Goal: Task Accomplishment & Management: Manage account settings

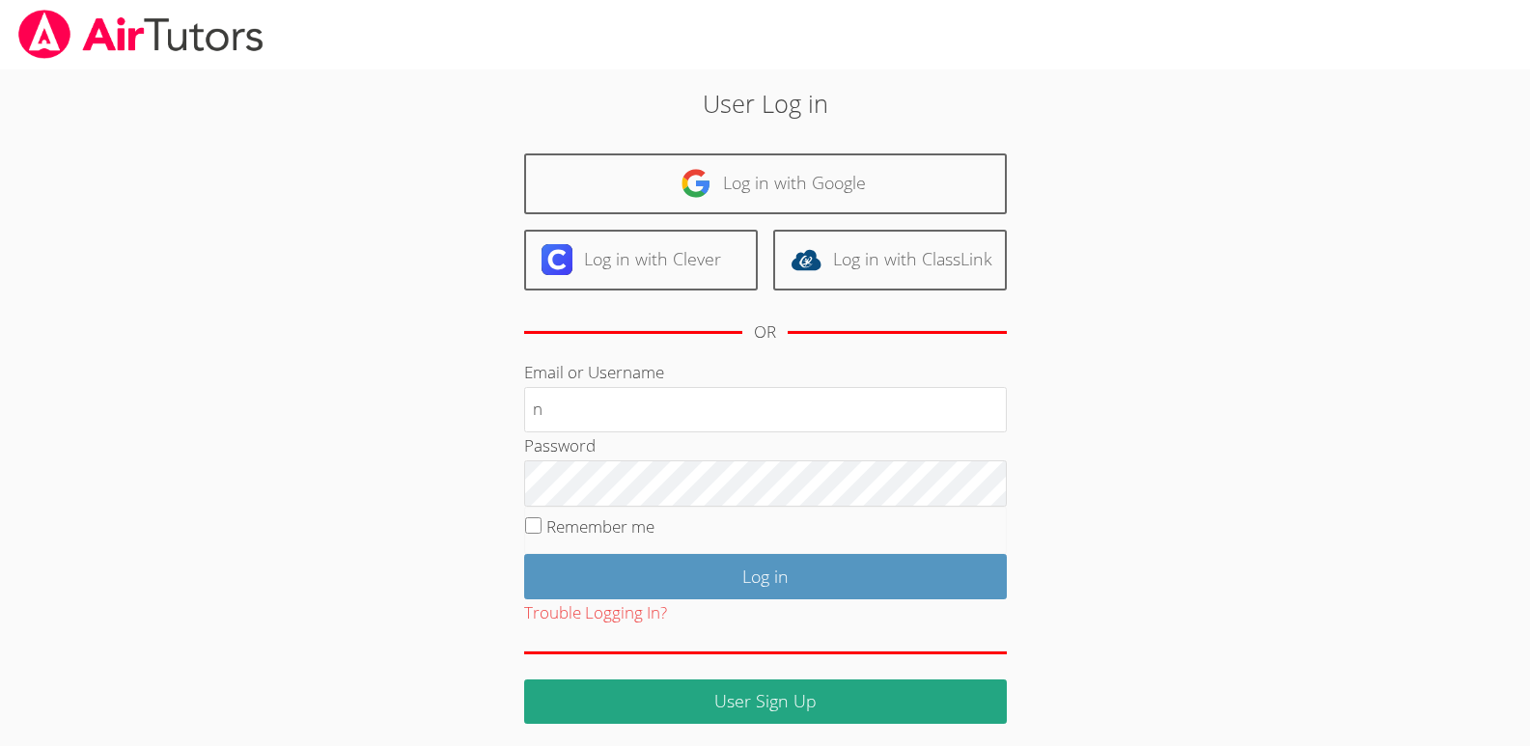
type input "[EMAIL_ADDRESS][DOMAIN_NAME]"
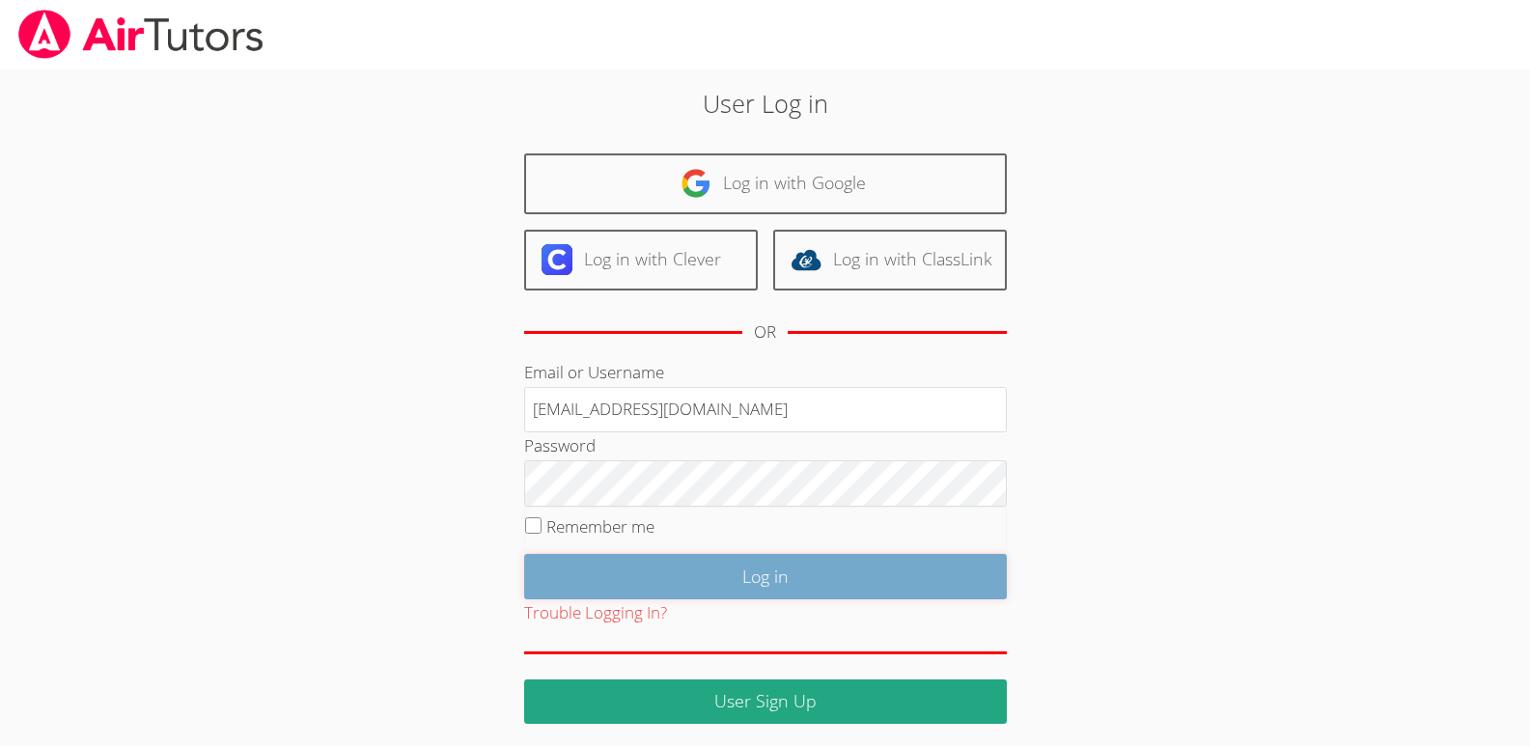
click at [769, 578] on input "Log in" at bounding box center [765, 576] width 483 height 45
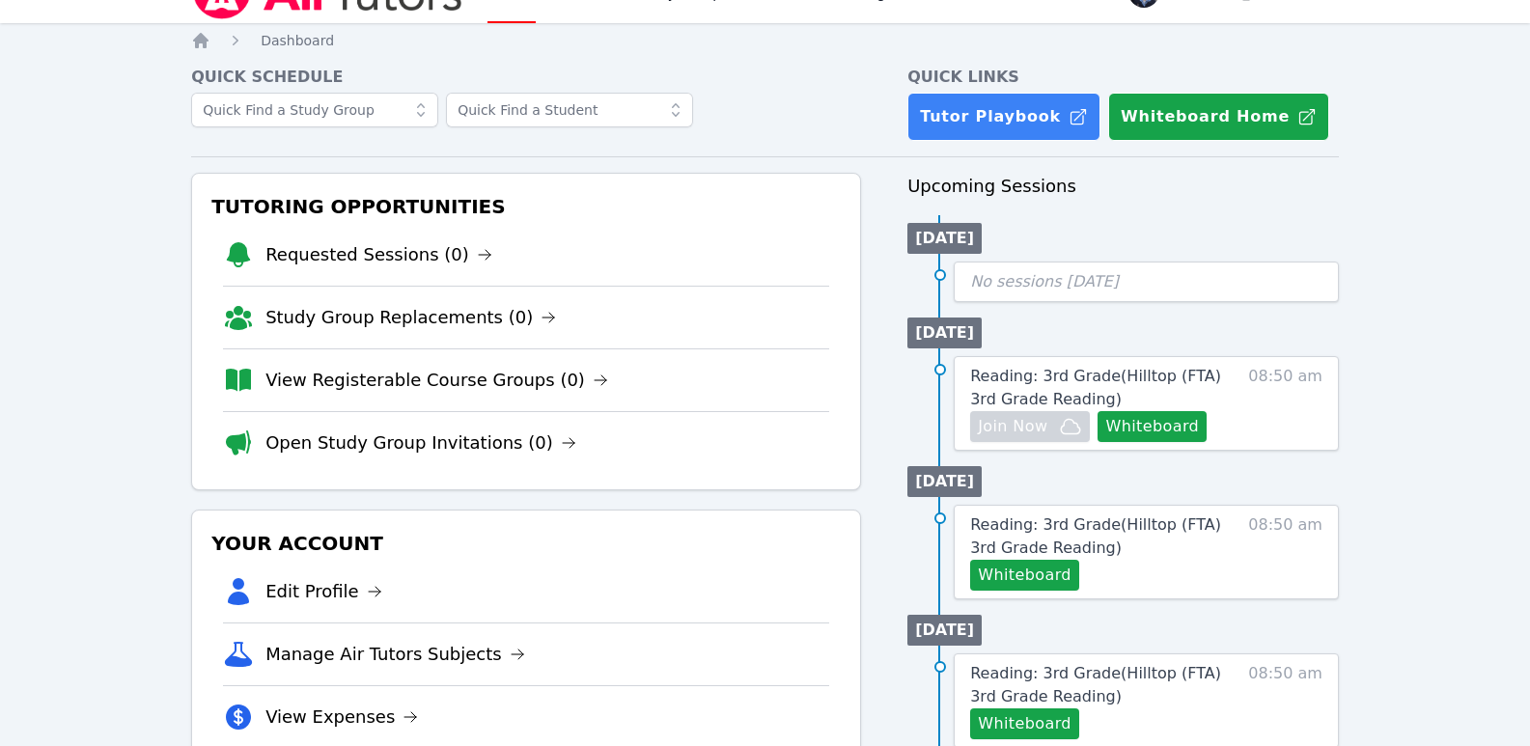
scroll to position [180, 0]
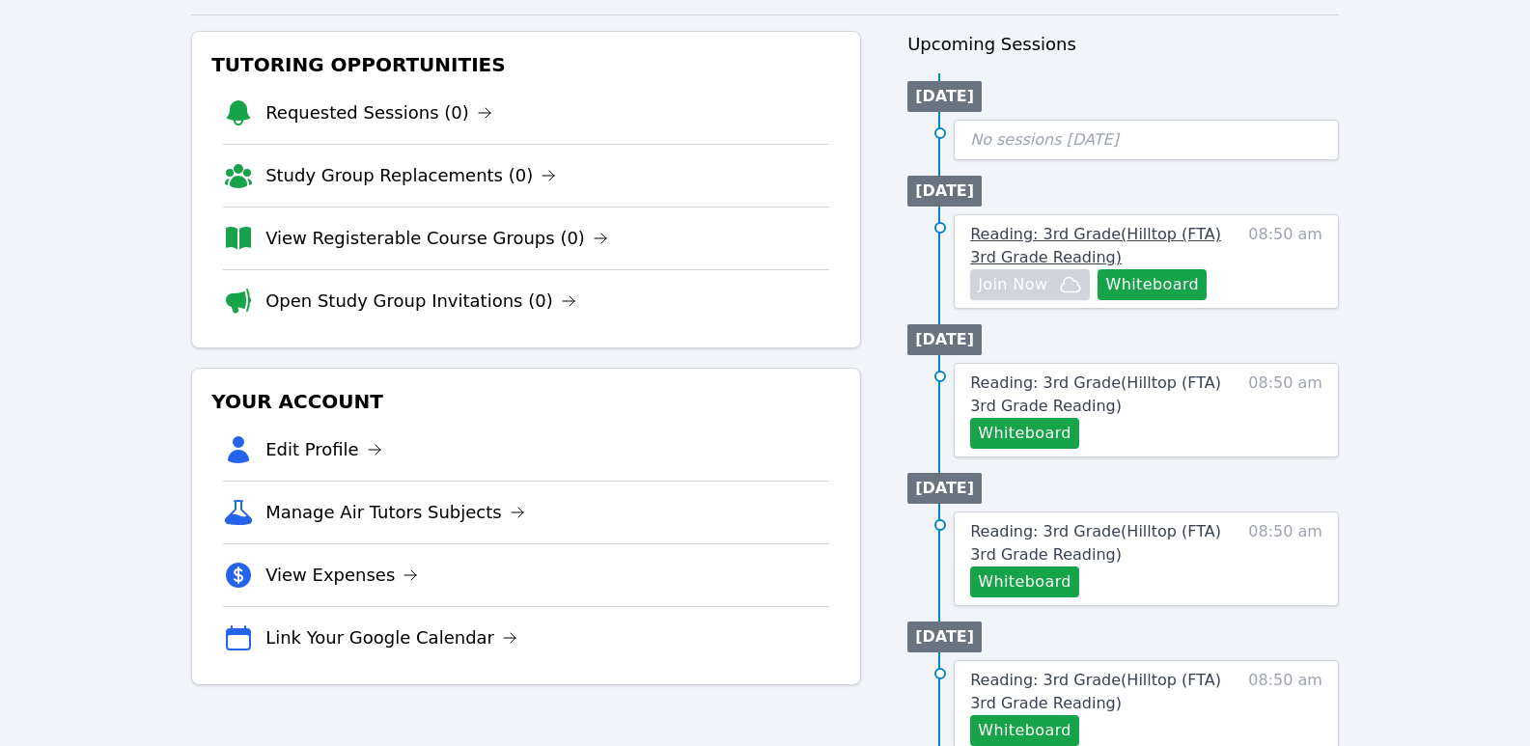
click at [1048, 235] on span "Reading: 3rd Grade ( Hilltop (FTA) 3rd Grade Reading )" at bounding box center [1095, 245] width 251 height 41
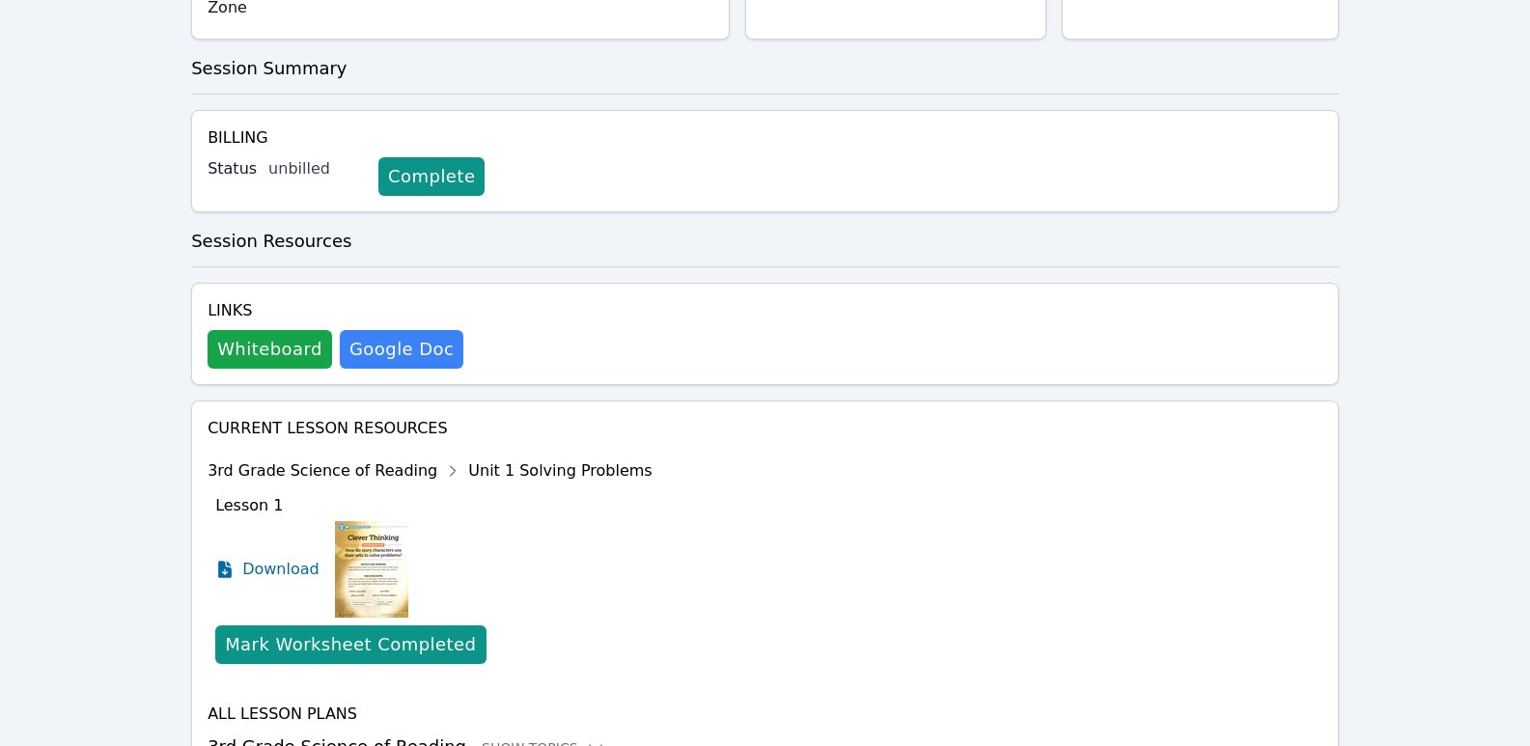
scroll to position [473, 0]
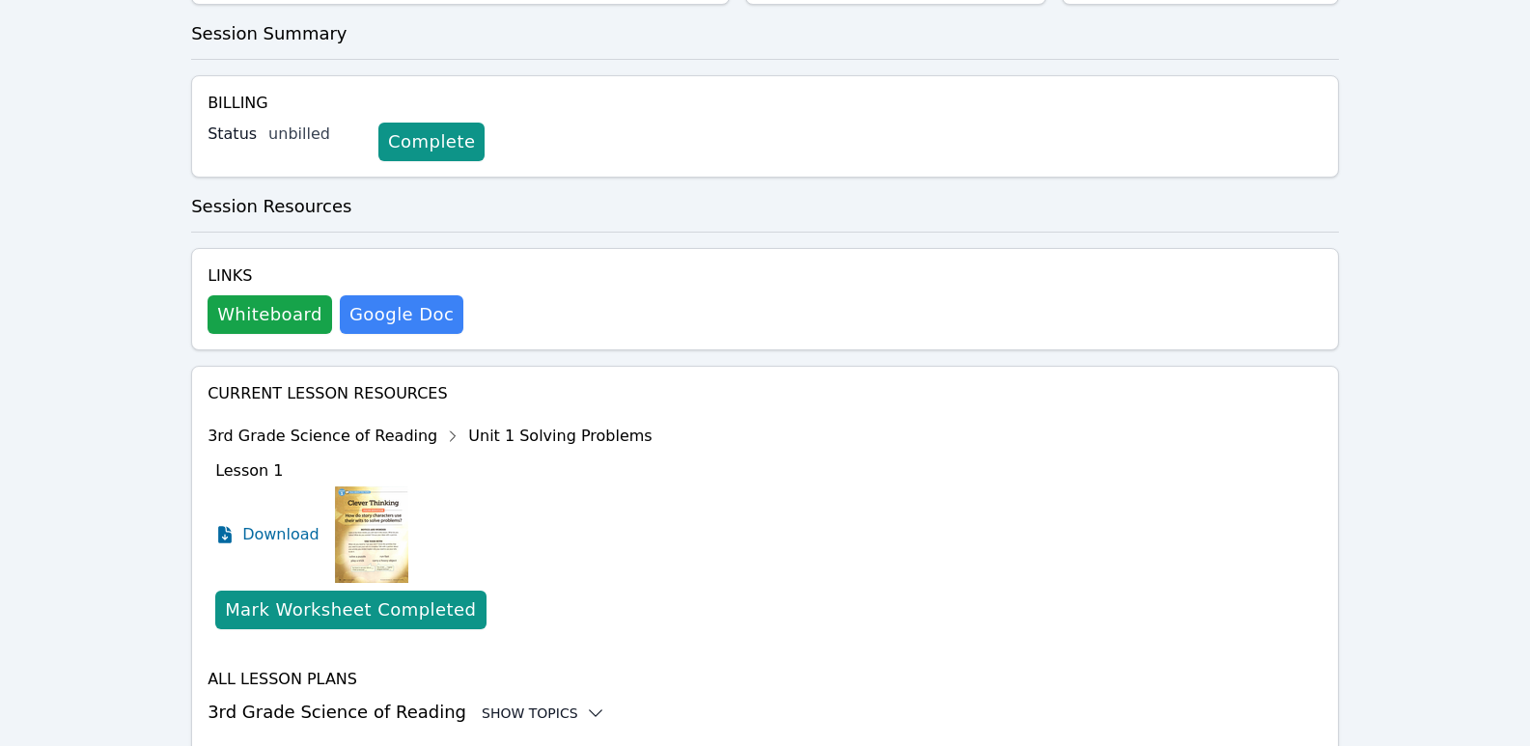
click at [589, 710] on icon at bounding box center [595, 713] width 13 height 6
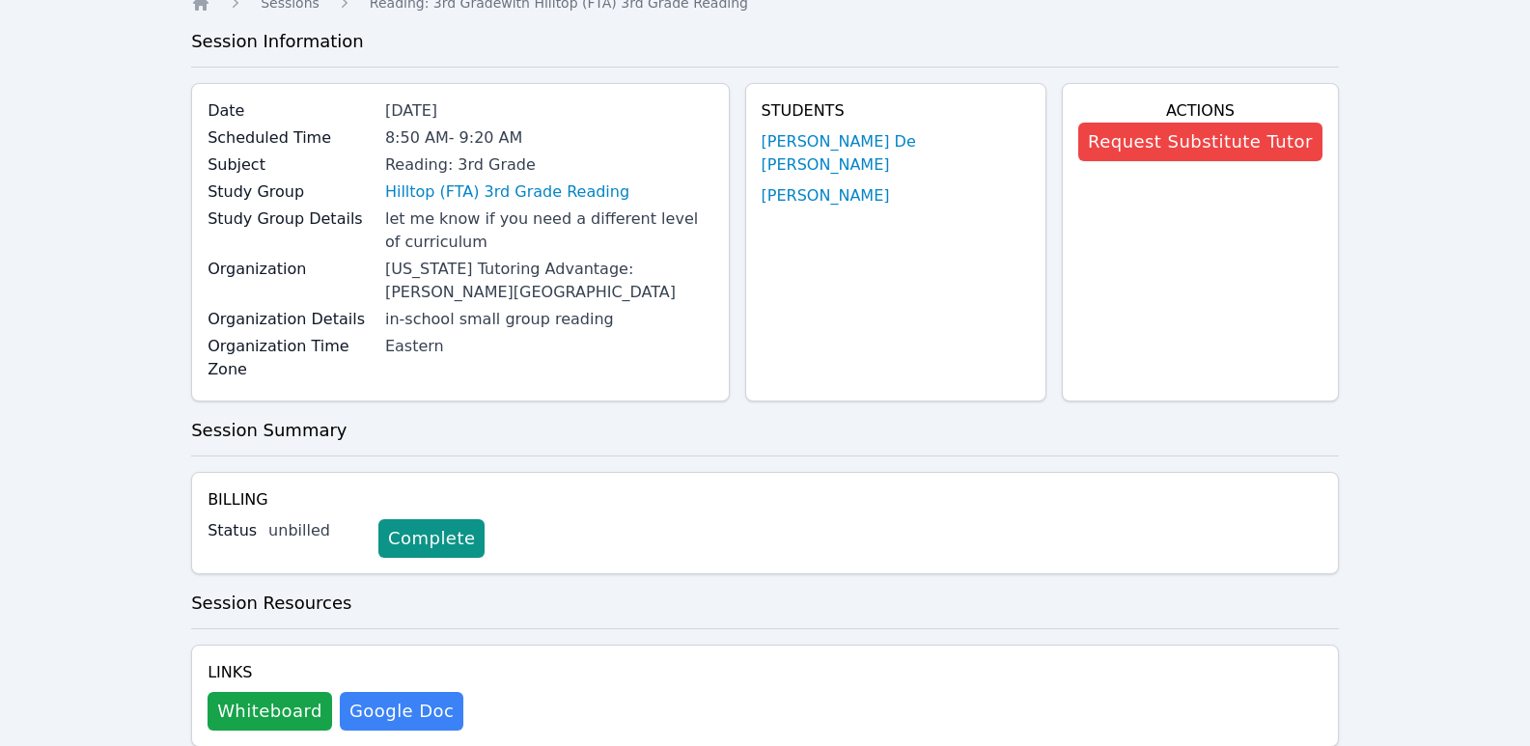
scroll to position [0, 0]
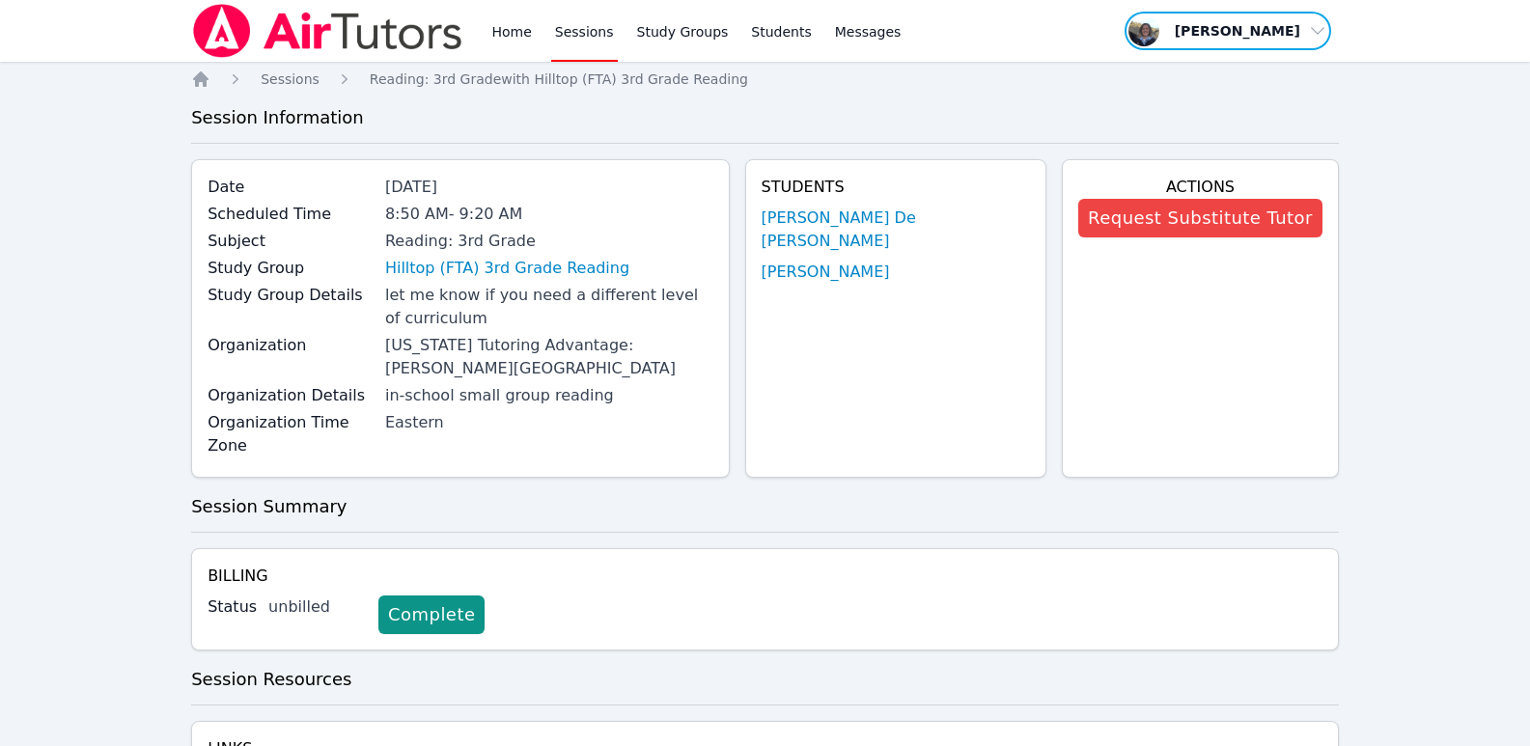
click at [1310, 28] on span "button" at bounding box center [1227, 31] width 210 height 42
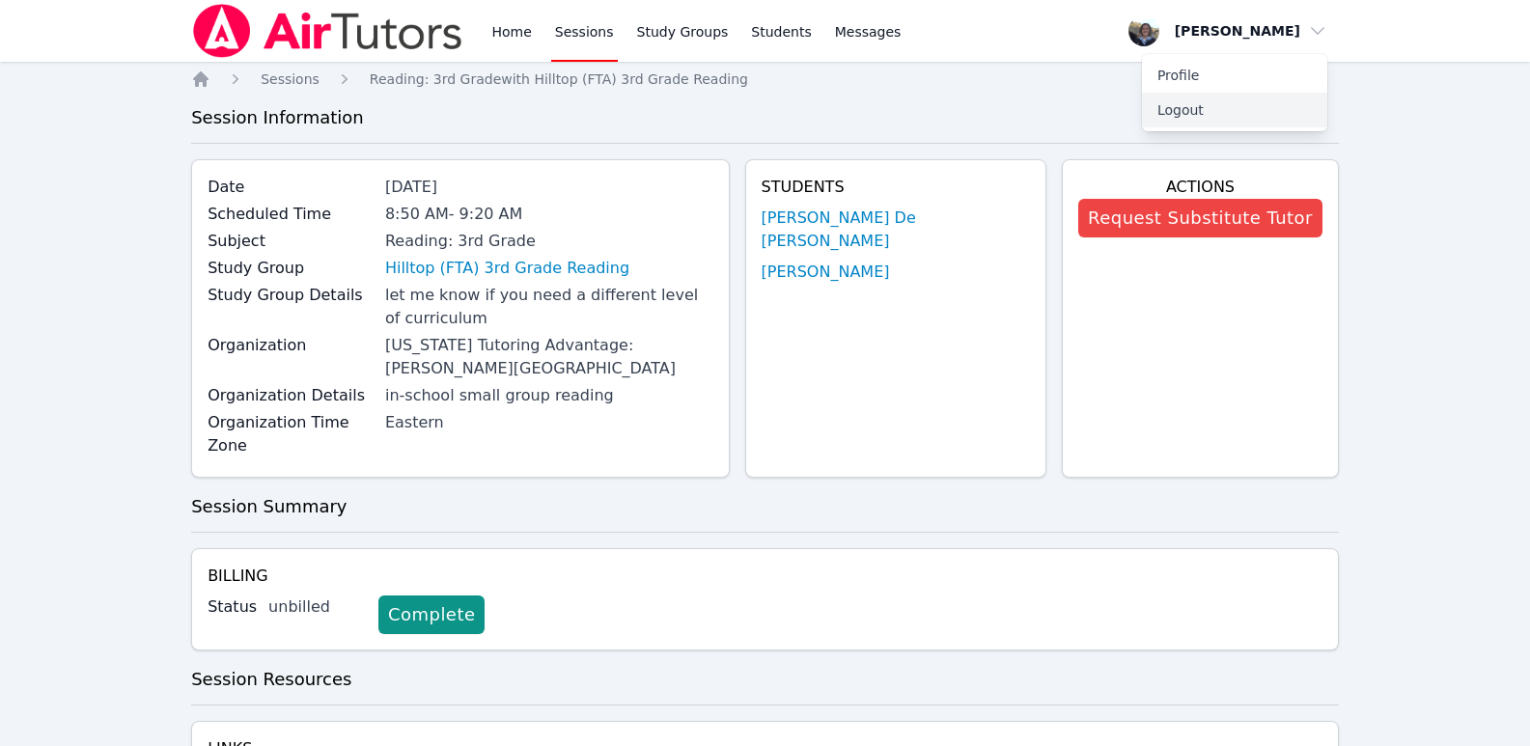
click at [1181, 106] on button "Logout" at bounding box center [1234, 110] width 185 height 35
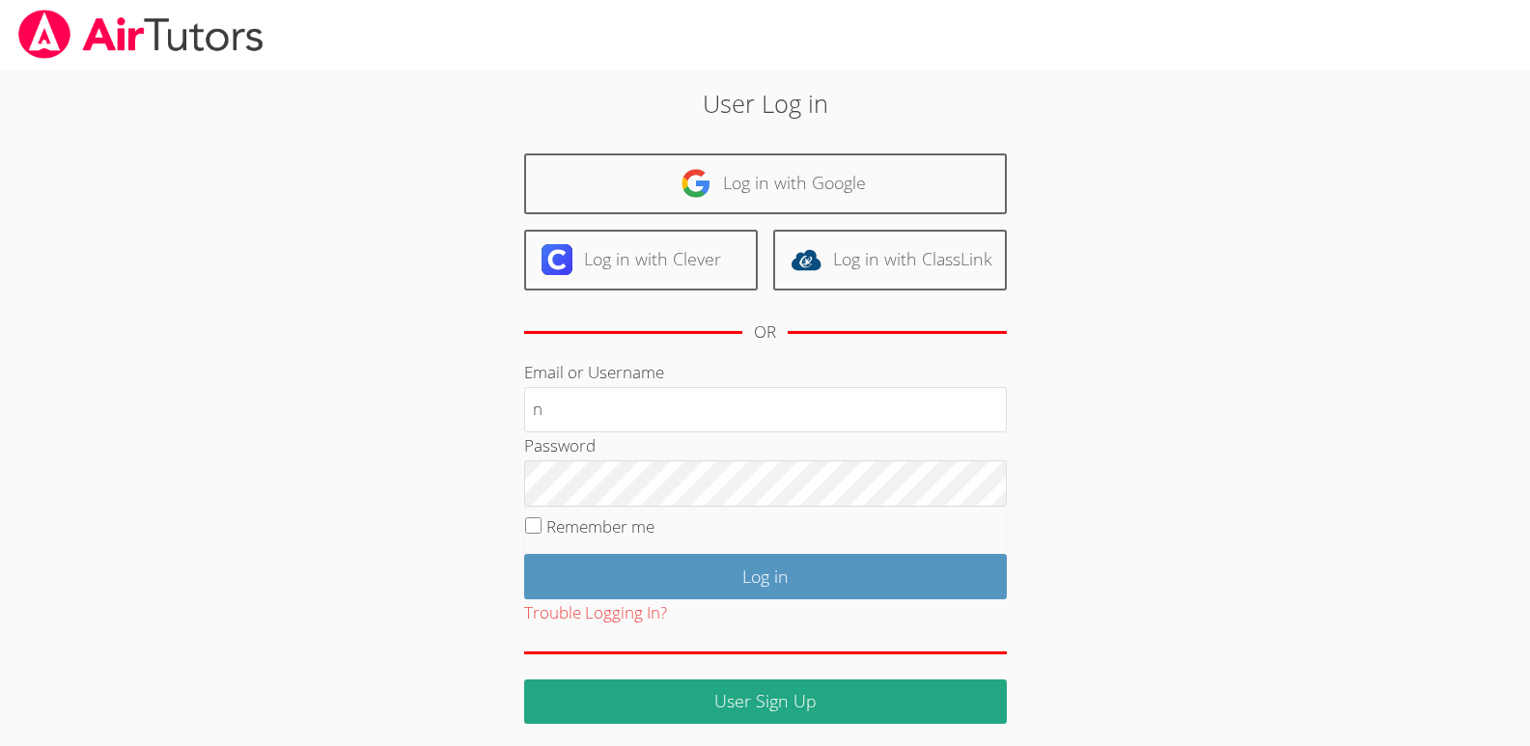
type input "[EMAIL_ADDRESS][DOMAIN_NAME]"
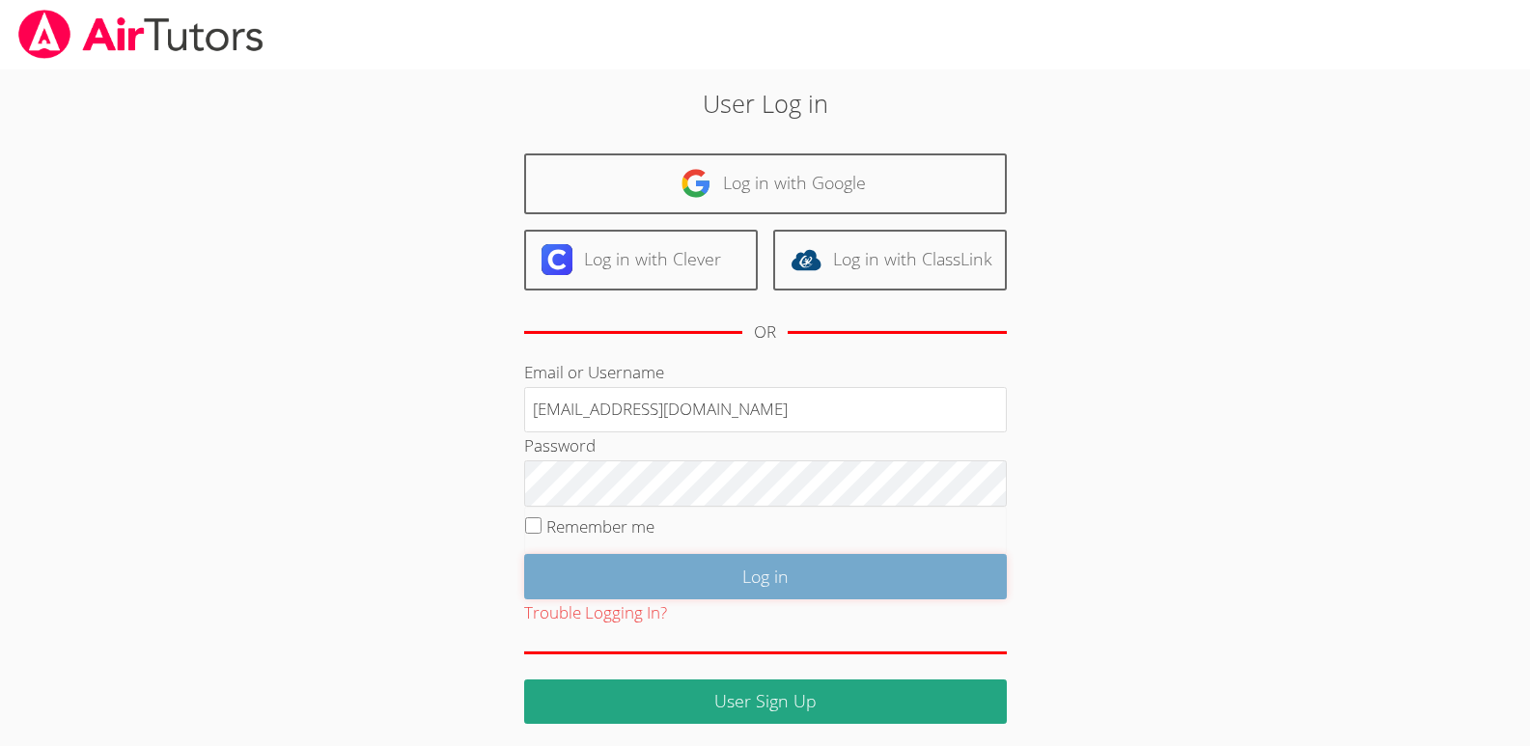
click at [774, 576] on input "Log in" at bounding box center [765, 576] width 483 height 45
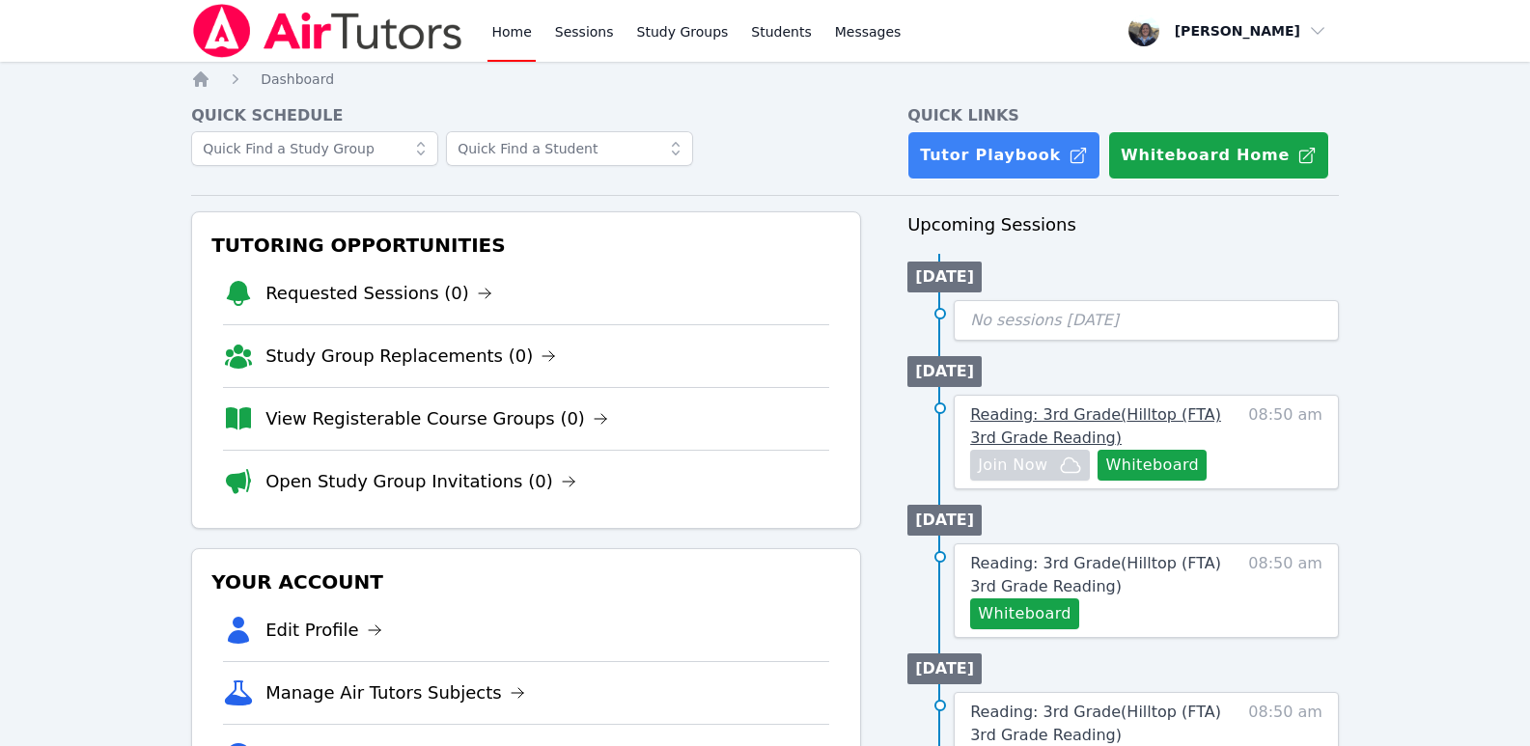
click at [1044, 420] on span "Reading: 3rd Grade ( Hilltop (FTA) 3rd Grade Reading )" at bounding box center [1095, 425] width 251 height 41
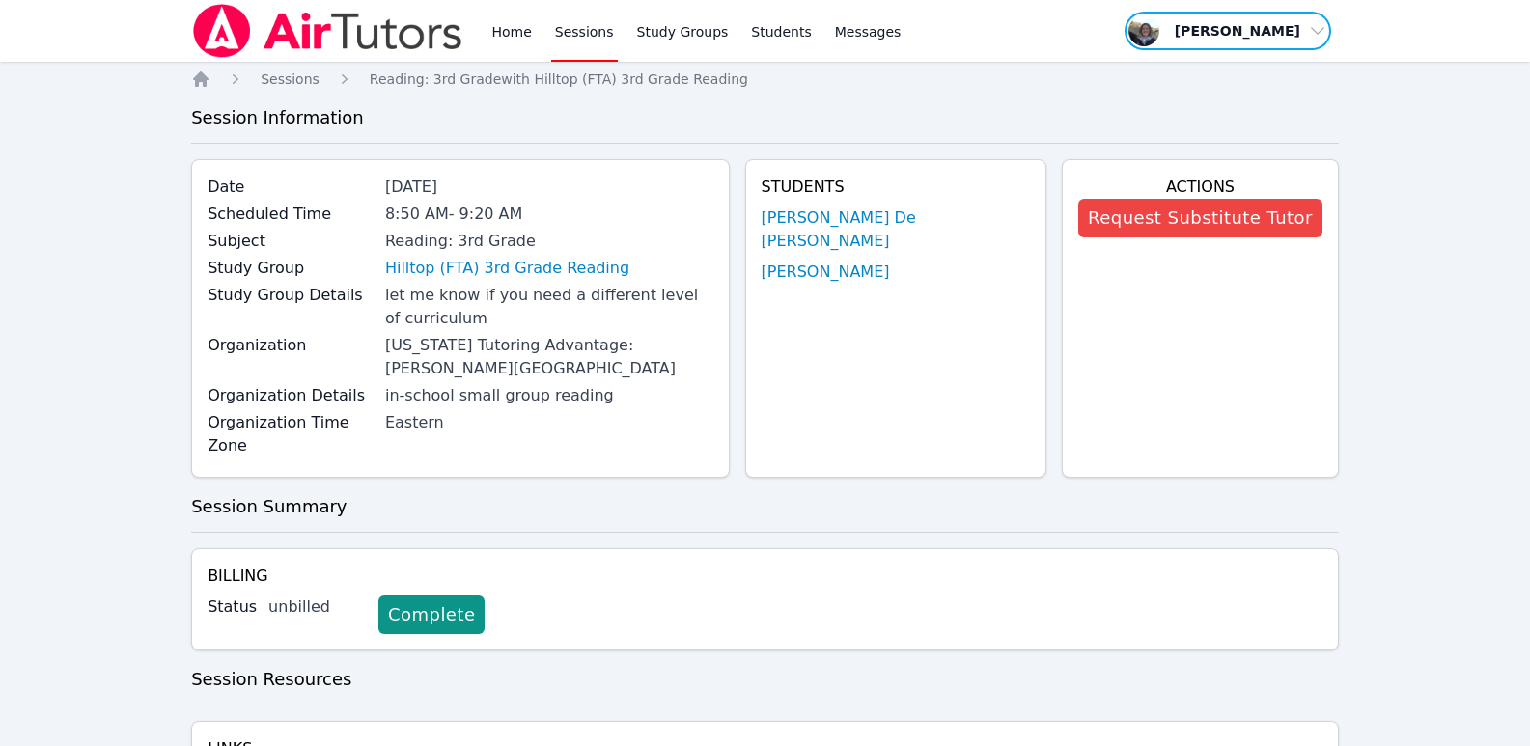
click at [1313, 33] on span "button" at bounding box center [1227, 31] width 210 height 42
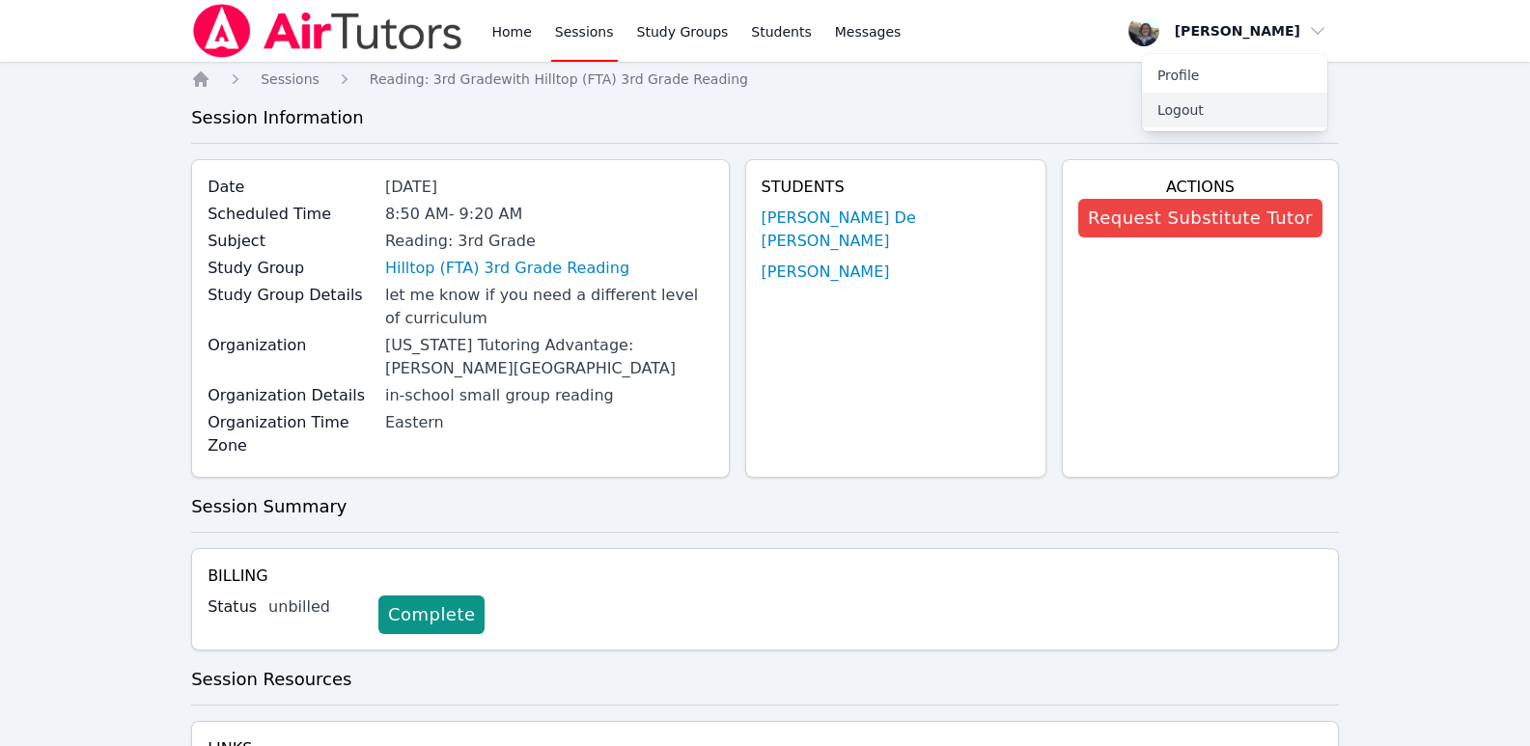
click at [1190, 109] on button "Logout" at bounding box center [1234, 110] width 185 height 35
